Goal: Information Seeking & Learning: Learn about a topic

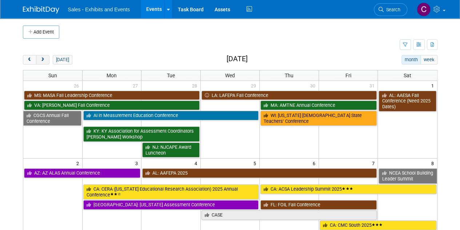
click at [43, 55] on button "next" at bounding box center [42, 59] width 13 height 9
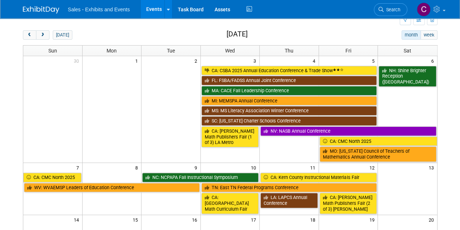
scroll to position [20, 0]
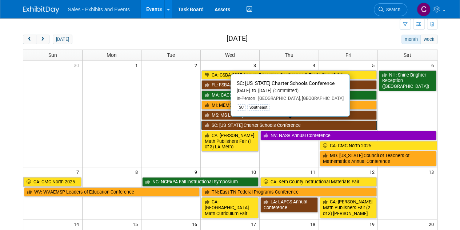
click at [252, 121] on link "SC: [US_STATE] Charter Schools Conference" at bounding box center [290, 124] width 176 height 9
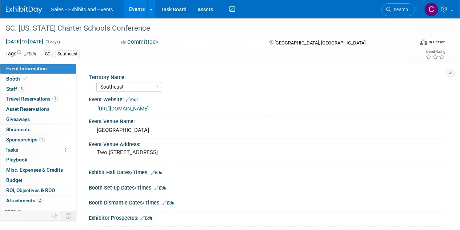
select select "Southeast"
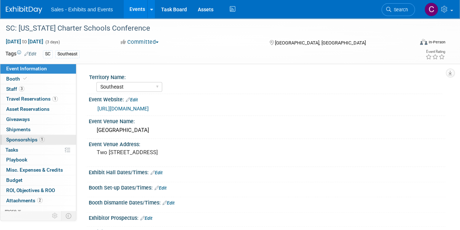
click at [13, 140] on span "Sponsorships 1" at bounding box center [25, 139] width 39 height 6
